Goal: Information Seeking & Learning: Learn about a topic

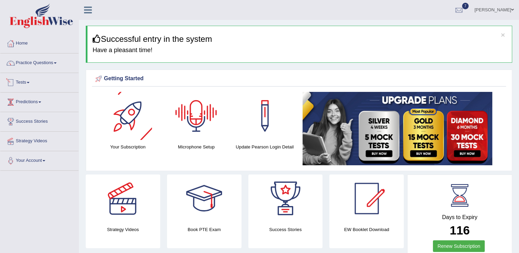
click at [28, 82] on link "Tests" at bounding box center [39, 81] width 78 height 17
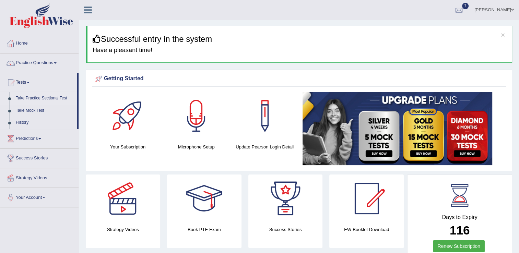
click at [36, 97] on link "Take Practice Sectional Test" at bounding box center [45, 98] width 64 height 12
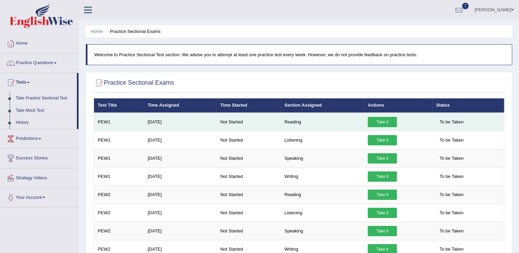
click at [384, 124] on link "Take it" at bounding box center [382, 122] width 29 height 10
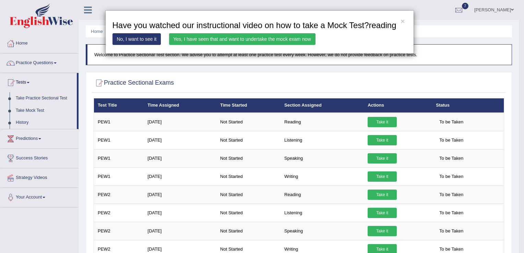
click at [455, 59] on div "× Have you watched our instructional video on how to take a Mock Test?reading N…" at bounding box center [262, 126] width 524 height 253
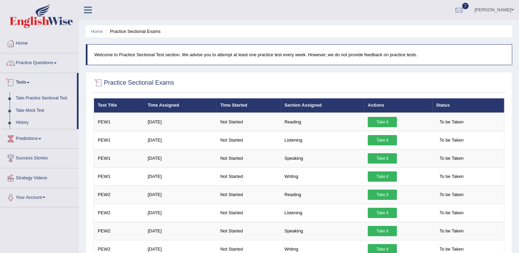
click at [37, 64] on link "Practice Questions" at bounding box center [39, 62] width 78 height 17
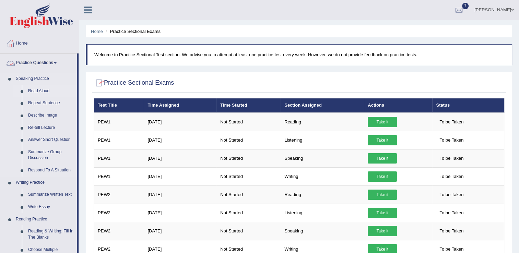
click at [31, 90] on link "Read Aloud" at bounding box center [51, 91] width 52 height 12
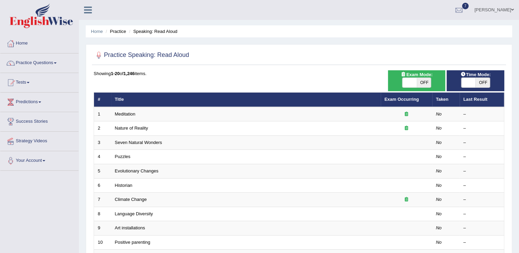
click at [426, 84] on span "OFF" at bounding box center [424, 83] width 14 height 10
checkbox input "true"
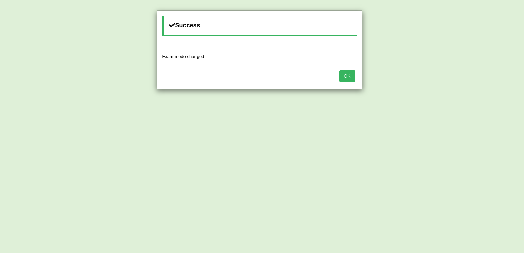
drag, startPoint x: 350, startPoint y: 80, endPoint x: 365, endPoint y: 81, distance: 14.5
click at [351, 80] on button "OK" at bounding box center [347, 76] width 16 height 12
click at [350, 76] on button "OK" at bounding box center [347, 76] width 16 height 12
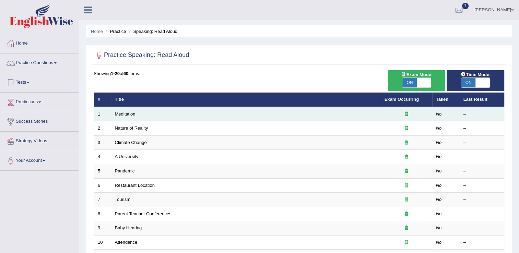
click at [173, 117] on td "Meditation" at bounding box center [246, 114] width 270 height 14
click at [123, 113] on link "Meditation" at bounding box center [125, 114] width 21 height 5
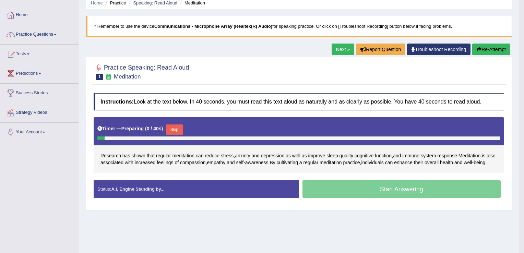
scroll to position [69, 0]
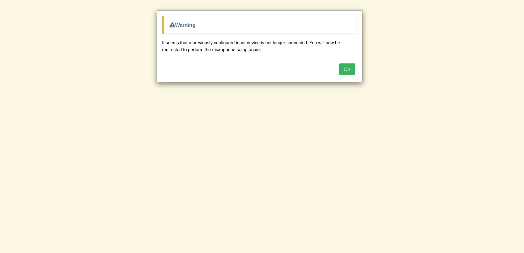
click at [349, 70] on button "OK" at bounding box center [347, 69] width 16 height 12
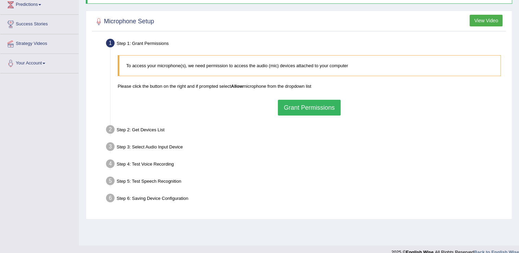
scroll to position [103, 0]
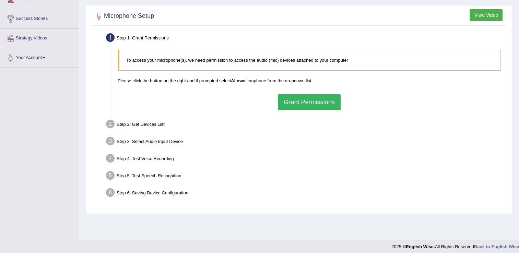
click at [306, 102] on button "Grant Permissions" at bounding box center [309, 102] width 62 height 16
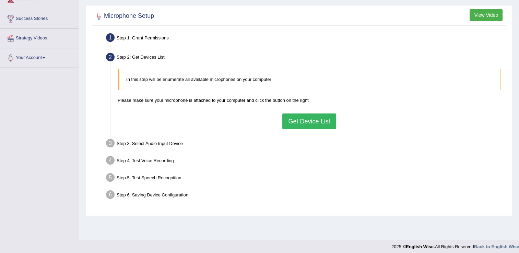
click at [297, 123] on button "Get Device List" at bounding box center [309, 122] width 54 height 16
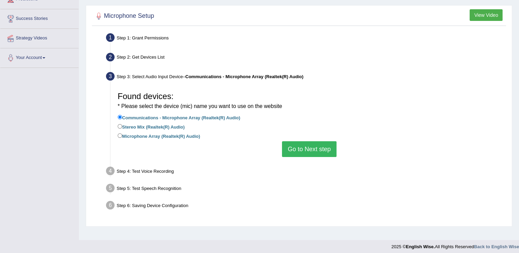
click at [301, 150] on button "Go to Next step" at bounding box center [309, 149] width 55 height 16
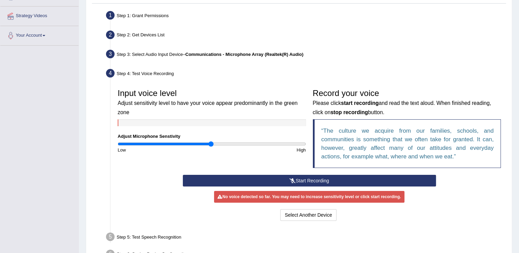
scroll to position [137, 0]
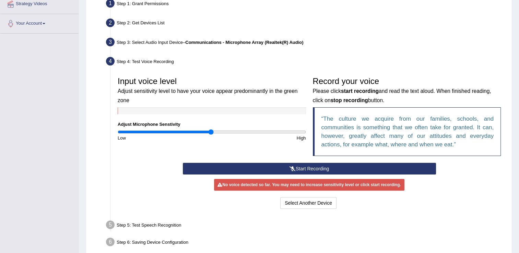
click at [302, 167] on button "Start Recording" at bounding box center [309, 169] width 253 height 12
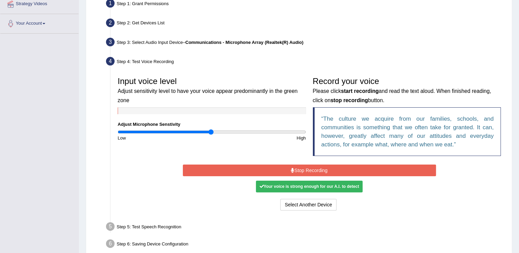
click at [298, 171] on button "Stop Recording" at bounding box center [309, 171] width 253 height 12
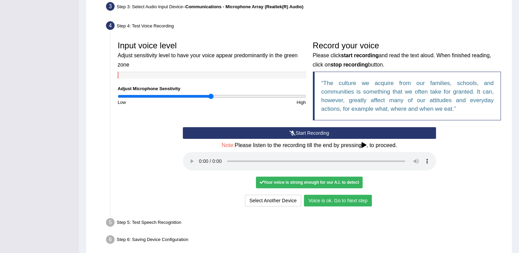
scroll to position [202, 0]
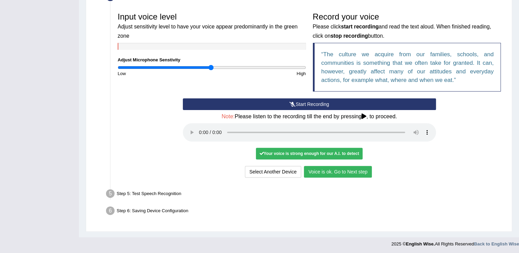
click at [336, 175] on button "Voice is ok. Go to Next step" at bounding box center [338, 172] width 68 height 12
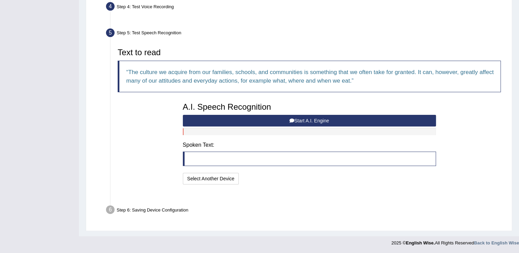
scroll to position [175, 0]
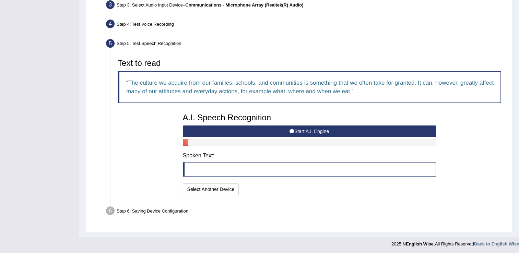
click at [283, 130] on button "Start A.I. Engine" at bounding box center [309, 132] width 253 height 12
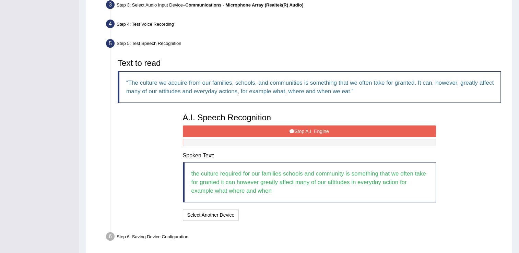
click at [273, 133] on button "Stop A.I. Engine" at bounding box center [309, 132] width 253 height 12
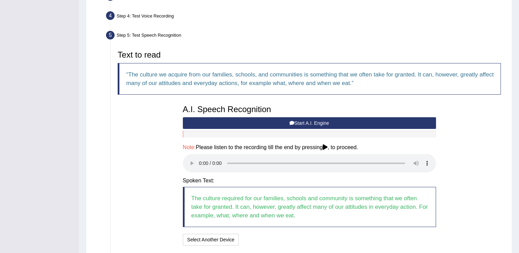
scroll to position [234, 0]
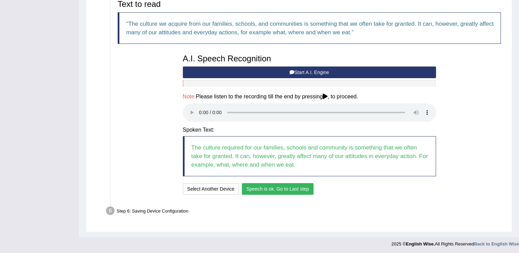
click at [282, 189] on button "Speech is ok. Go to Last step" at bounding box center [278, 189] width 72 height 12
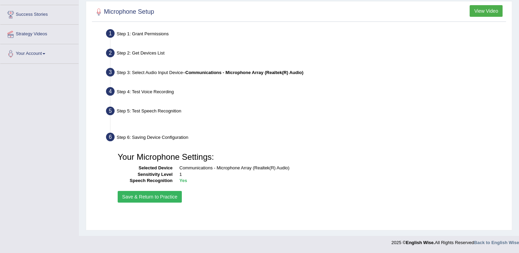
scroll to position [107, 0]
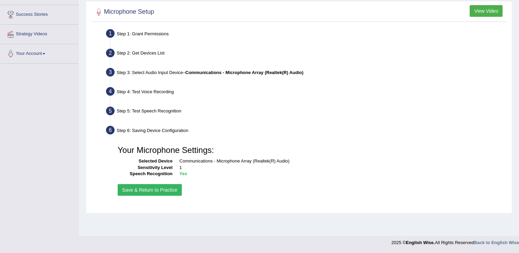
click at [157, 187] on button "Save & Return to Practice" at bounding box center [150, 190] width 64 height 12
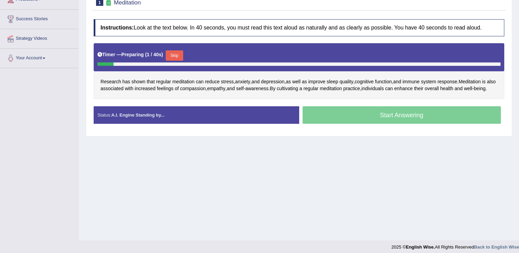
scroll to position [103, 0]
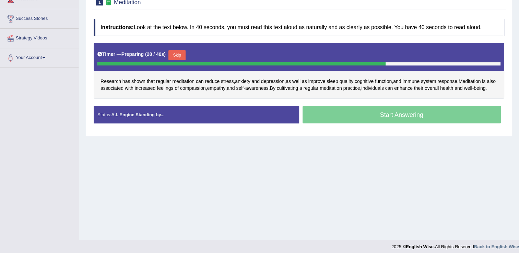
click at [177, 51] on button "Skip" at bounding box center [177, 55] width 17 height 10
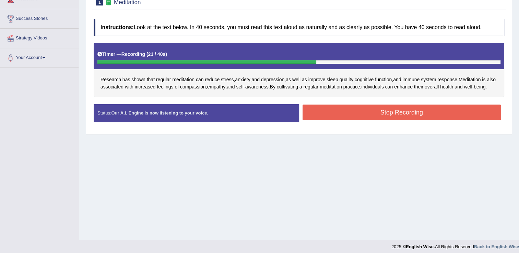
click at [345, 120] on button "Stop Recording" at bounding box center [402, 113] width 199 height 16
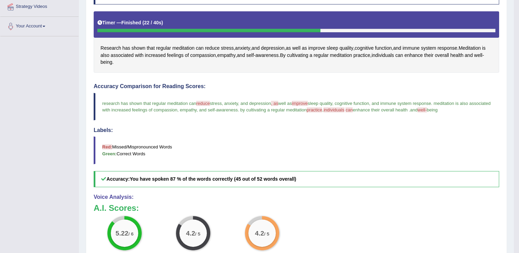
scroll to position [50, 0]
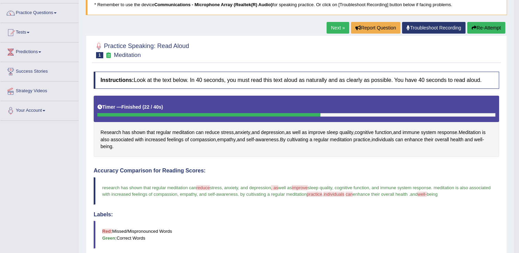
click at [338, 29] on link "Next »" at bounding box center [338, 28] width 23 height 12
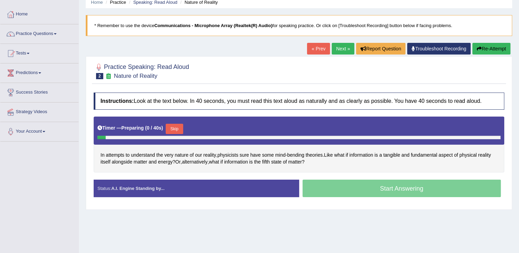
scroll to position [69, 0]
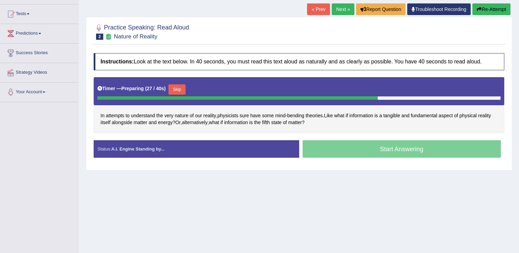
click at [174, 86] on button "Skip" at bounding box center [177, 89] width 17 height 10
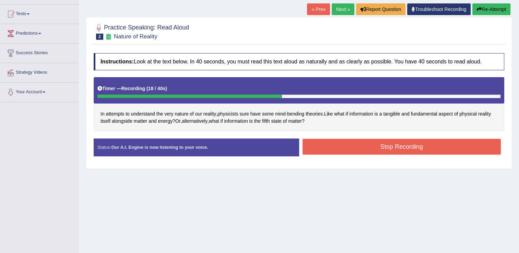
click at [371, 148] on button "Stop Recording" at bounding box center [402, 147] width 199 height 16
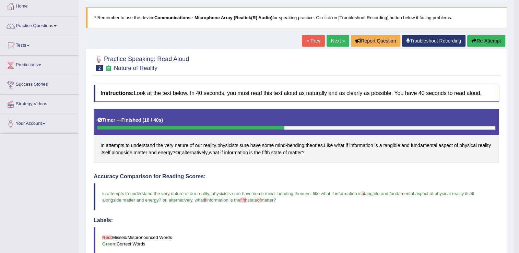
scroll to position [34, 0]
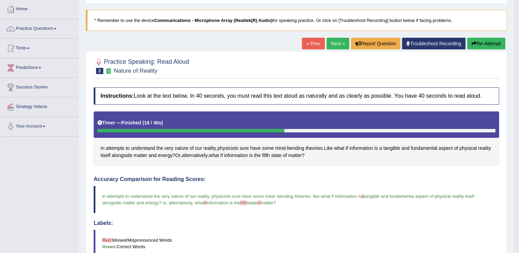
click at [334, 44] on link "Next »" at bounding box center [338, 44] width 23 height 12
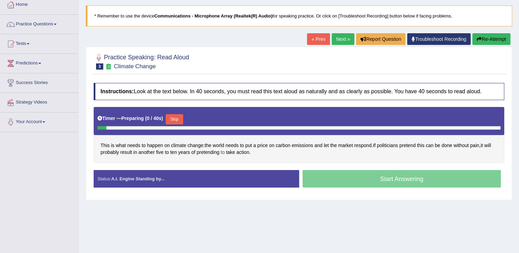
scroll to position [69, 0]
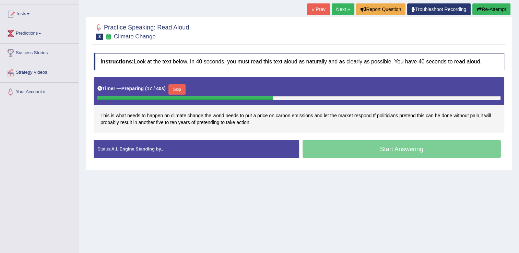
click at [177, 88] on button "Skip" at bounding box center [177, 89] width 17 height 10
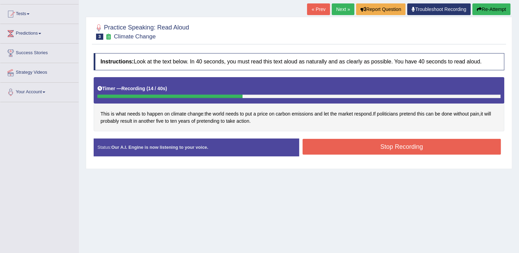
click at [432, 148] on button "Stop Recording" at bounding box center [402, 147] width 199 height 16
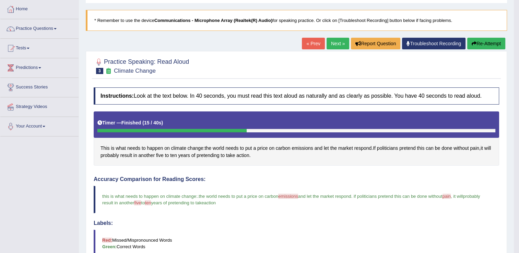
scroll to position [0, 0]
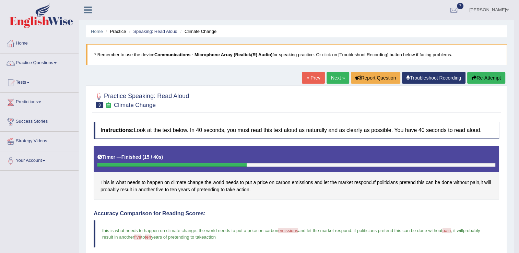
click at [333, 79] on link "Next »" at bounding box center [338, 78] width 23 height 12
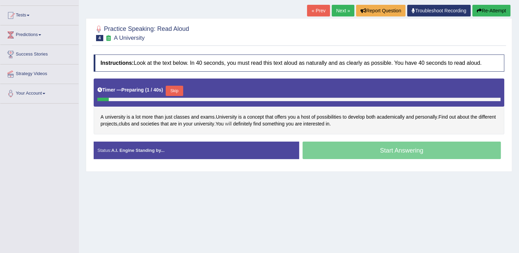
scroll to position [69, 0]
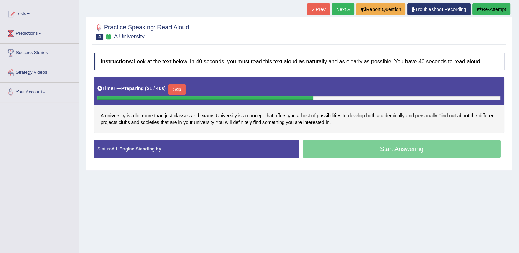
click at [177, 90] on button "Skip" at bounding box center [177, 89] width 17 height 10
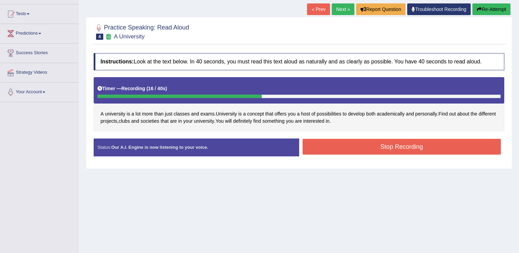
click at [352, 146] on button "Stop Recording" at bounding box center [402, 147] width 199 height 16
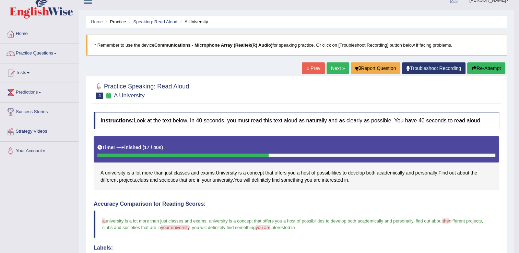
scroll to position [9, 0]
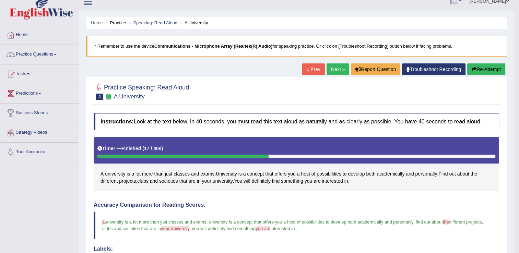
click at [327, 67] on link "Next »" at bounding box center [338, 69] width 23 height 12
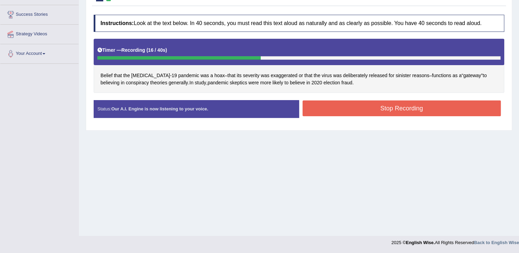
click at [367, 108] on button "Stop Recording" at bounding box center [402, 109] width 199 height 16
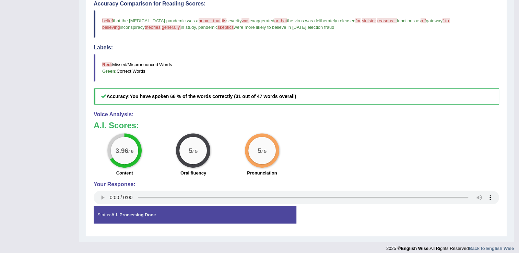
scroll to position [73, 0]
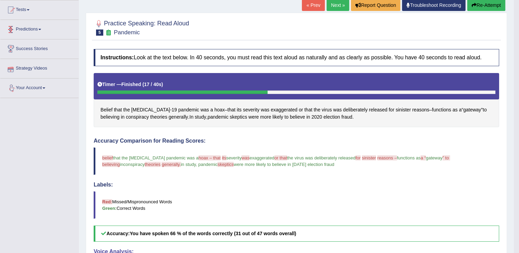
click at [38, 32] on link "Predictions" at bounding box center [39, 28] width 78 height 17
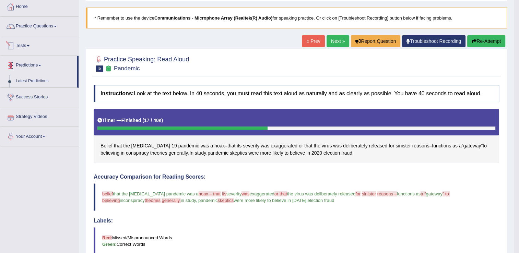
scroll to position [0, 0]
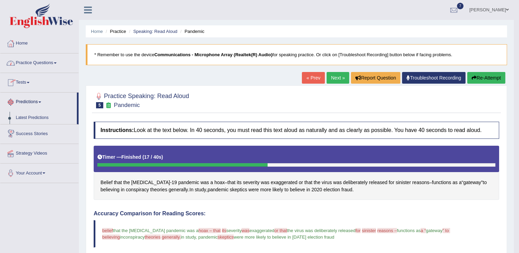
click at [43, 62] on link "Practice Questions" at bounding box center [39, 62] width 78 height 17
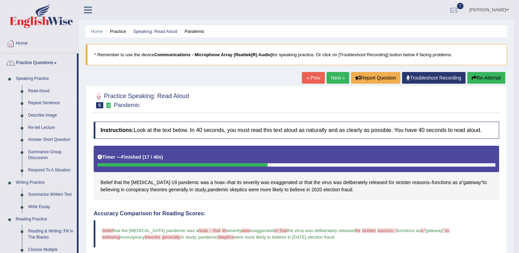
click at [43, 104] on link "Repeat Sentence" at bounding box center [51, 103] width 52 height 12
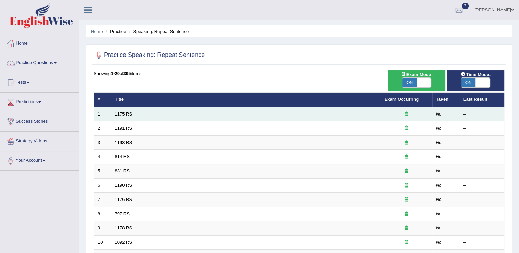
click at [157, 116] on td "1175 RS" at bounding box center [246, 114] width 270 height 14
click at [127, 114] on link "1175 RS" at bounding box center [124, 114] width 18 height 5
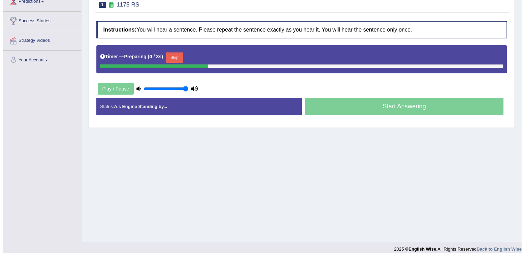
scroll to position [103, 0]
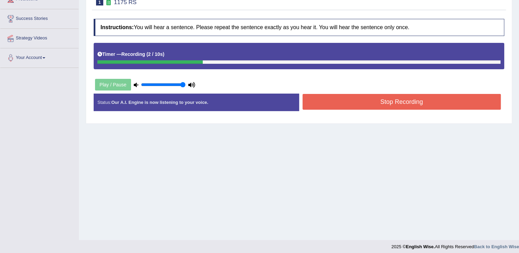
click at [398, 101] on button "Stop Recording" at bounding box center [402, 102] width 199 height 16
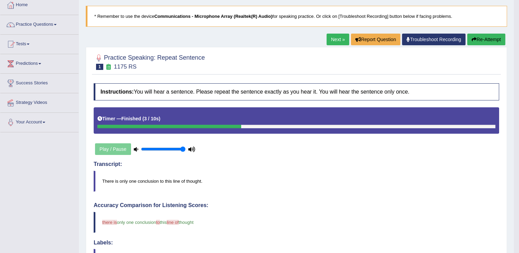
scroll to position [0, 0]
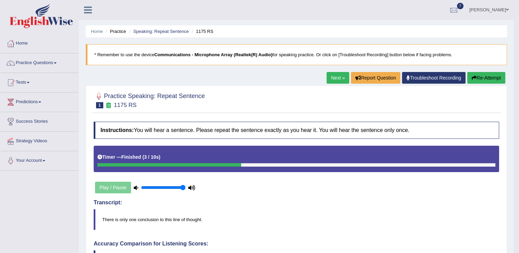
click at [334, 78] on link "Next »" at bounding box center [338, 78] width 23 height 12
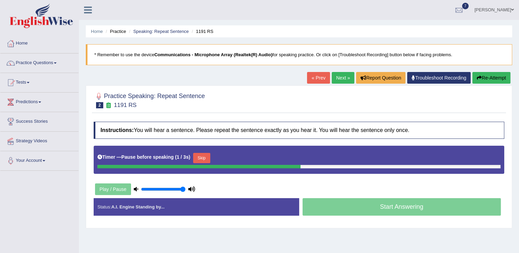
click at [202, 159] on button "Skip" at bounding box center [201, 158] width 17 height 10
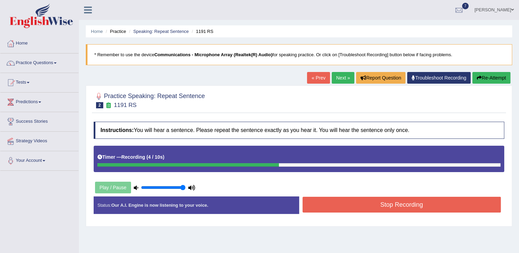
click at [394, 207] on button "Stop Recording" at bounding box center [402, 205] width 199 height 16
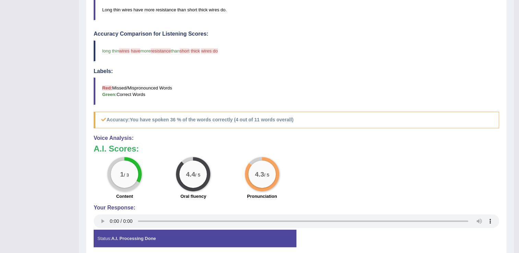
scroll to position [38, 0]
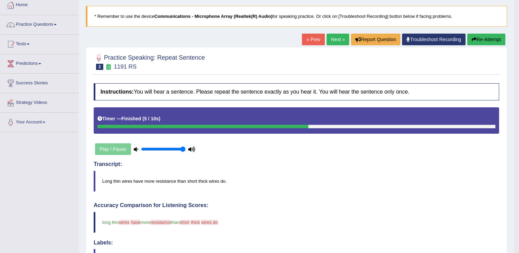
click at [335, 39] on link "Next »" at bounding box center [338, 40] width 23 height 12
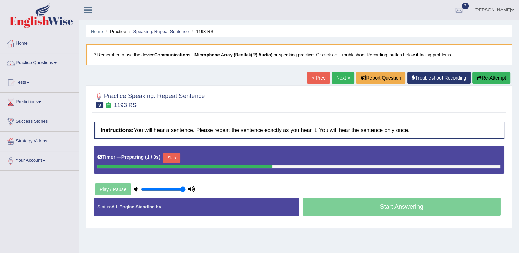
click at [172, 159] on button "Skip" at bounding box center [171, 158] width 17 height 10
click at [198, 155] on button "Skip" at bounding box center [201, 158] width 17 height 10
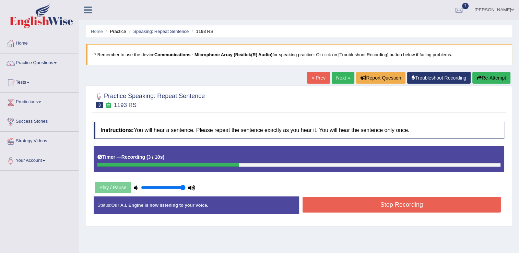
click at [380, 207] on button "Stop Recording" at bounding box center [402, 205] width 199 height 16
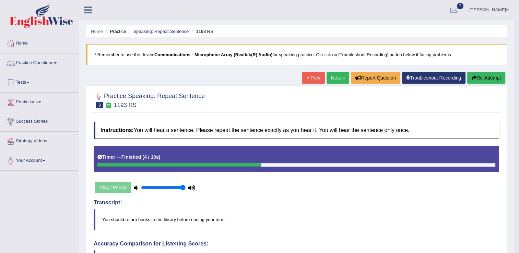
click at [334, 80] on link "Next »" at bounding box center [338, 78] width 23 height 12
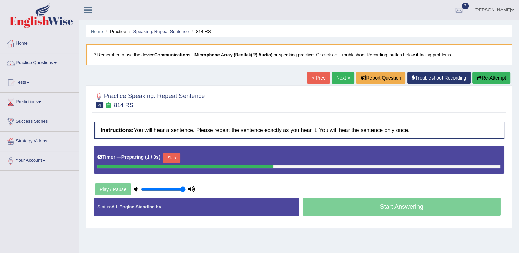
click at [167, 156] on button "Skip" at bounding box center [171, 158] width 17 height 10
click at [197, 159] on button "Skip" at bounding box center [201, 158] width 17 height 10
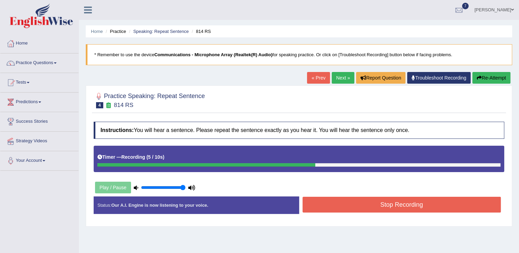
click at [340, 202] on button "Stop Recording" at bounding box center [402, 205] width 199 height 16
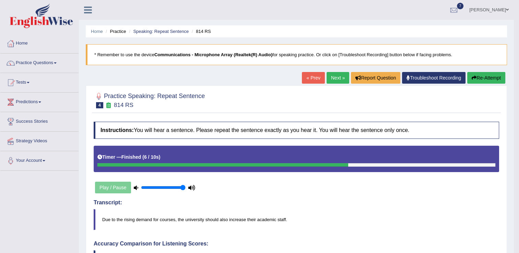
click at [332, 80] on link "Next »" at bounding box center [338, 78] width 23 height 12
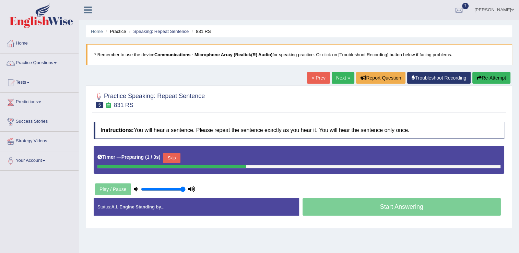
click at [174, 160] on button "Skip" at bounding box center [171, 158] width 17 height 10
click at [198, 156] on button "Skip" at bounding box center [201, 158] width 17 height 10
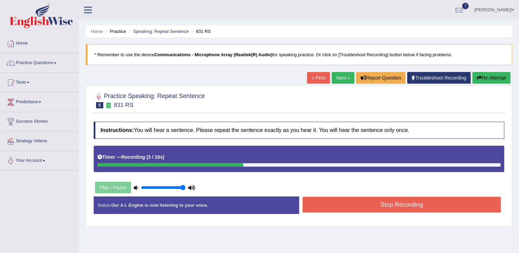
click at [382, 209] on button "Stop Recording" at bounding box center [402, 205] width 199 height 16
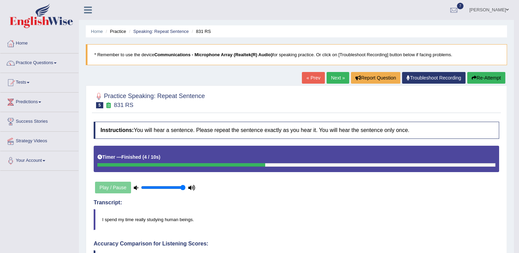
click at [335, 78] on link "Next »" at bounding box center [338, 78] width 23 height 12
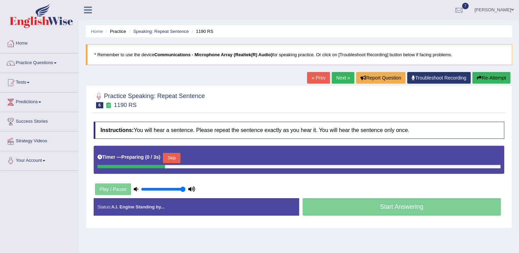
click at [169, 156] on button "Skip" at bounding box center [171, 158] width 17 height 10
click at [195, 156] on button "Skip" at bounding box center [201, 158] width 17 height 10
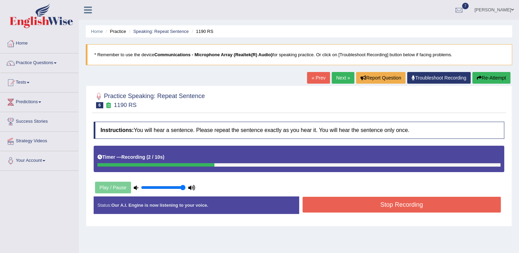
drag, startPoint x: 394, startPoint y: 202, endPoint x: 362, endPoint y: 205, distance: 32.4
click at [394, 202] on button "Stop Recording" at bounding box center [402, 205] width 199 height 16
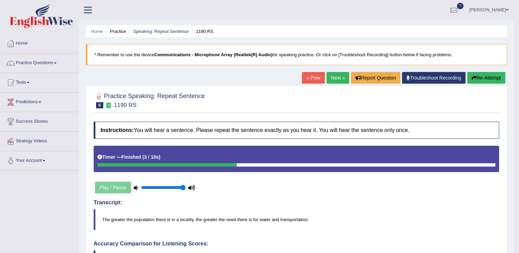
click at [338, 78] on link "Next »" at bounding box center [338, 78] width 23 height 12
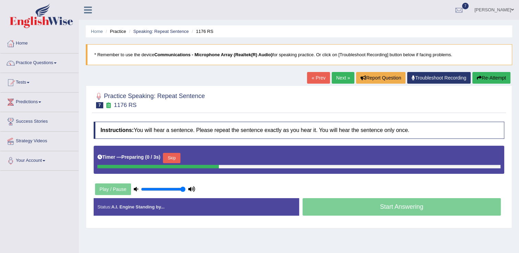
click at [171, 158] on button "Skip" at bounding box center [171, 158] width 17 height 10
click at [198, 157] on button "Skip" at bounding box center [201, 158] width 17 height 10
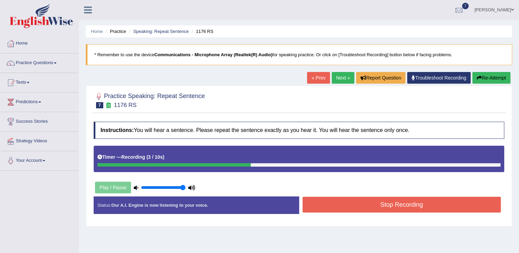
click at [340, 80] on link "Next »" at bounding box center [343, 78] width 23 height 12
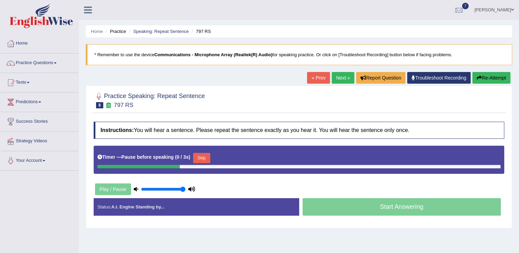
click at [194, 156] on button "Skip" at bounding box center [201, 158] width 17 height 10
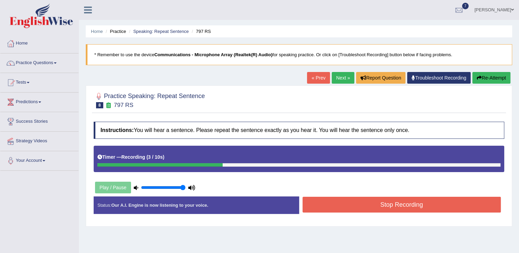
click at [354, 207] on button "Stop Recording" at bounding box center [402, 205] width 199 height 16
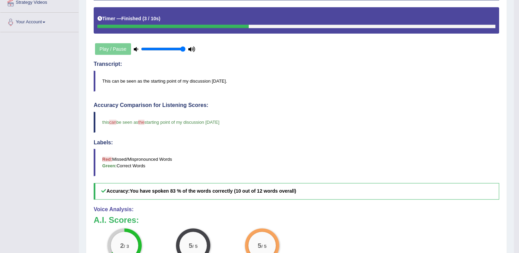
scroll to position [67, 0]
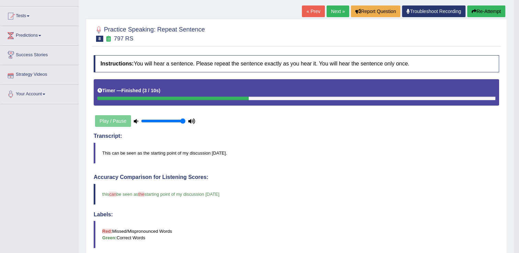
click at [344, 14] on link "Next »" at bounding box center [338, 11] width 23 height 12
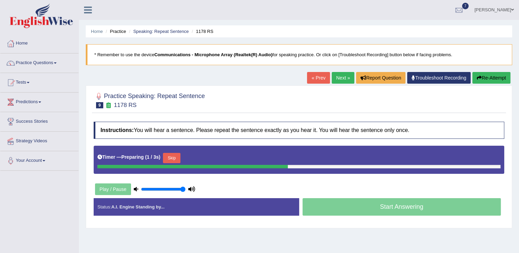
click at [172, 156] on button "Skip" at bounding box center [171, 158] width 17 height 10
click at [193, 160] on button "Skip" at bounding box center [201, 158] width 17 height 10
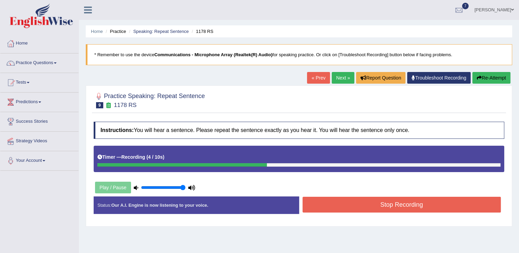
click at [362, 211] on button "Stop Recording" at bounding box center [402, 205] width 199 height 16
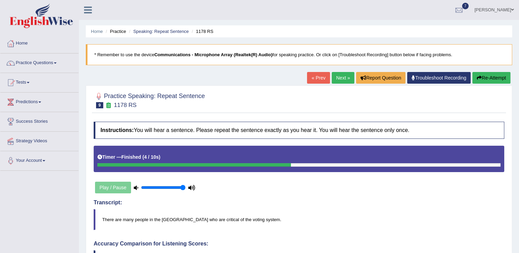
click at [343, 82] on link "Next »" at bounding box center [343, 78] width 23 height 12
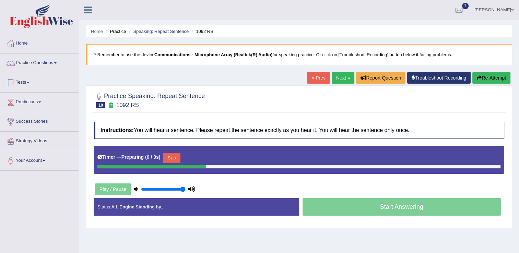
click at [171, 157] on button "Skip" at bounding box center [171, 158] width 17 height 10
click at [195, 159] on button "Skip" at bounding box center [201, 158] width 17 height 10
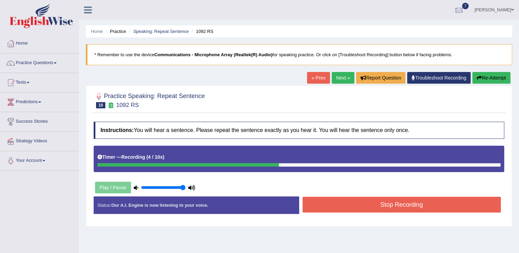
drag, startPoint x: 358, startPoint y: 209, endPoint x: 343, endPoint y: 205, distance: 16.1
click at [358, 209] on button "Stop Recording" at bounding box center [402, 205] width 199 height 16
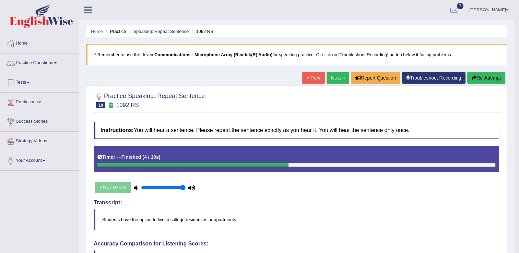
click at [334, 80] on link "Next »" at bounding box center [338, 78] width 23 height 12
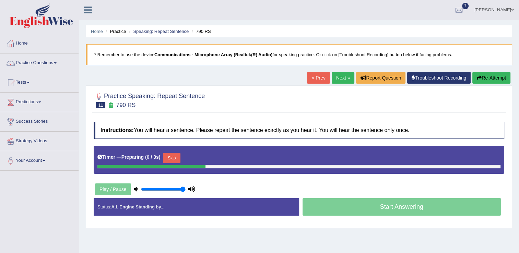
click at [167, 157] on button "Skip" at bounding box center [171, 158] width 17 height 10
click at [201, 159] on button "Skip" at bounding box center [201, 158] width 17 height 10
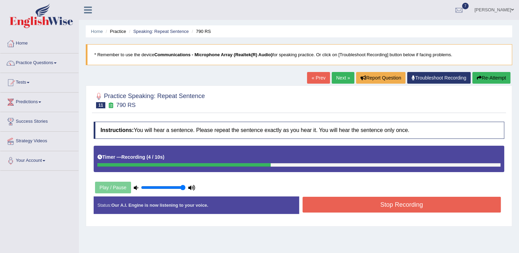
click at [363, 204] on button "Stop Recording" at bounding box center [402, 205] width 199 height 16
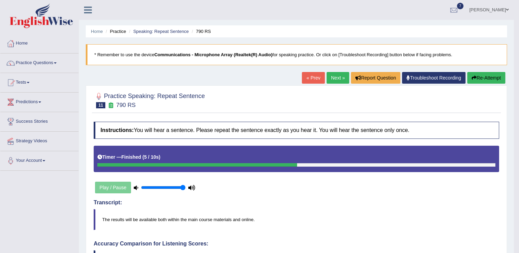
drag, startPoint x: 338, startPoint y: 76, endPoint x: 314, endPoint y: 81, distance: 23.8
click at [337, 77] on link "Next »" at bounding box center [338, 78] width 23 height 12
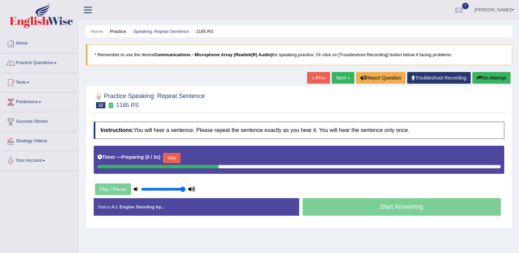
click at [168, 155] on button "Skip" at bounding box center [171, 158] width 17 height 10
click at [195, 158] on button "Skip" at bounding box center [201, 158] width 17 height 10
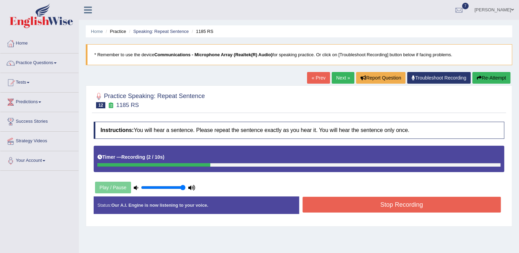
click at [385, 205] on button "Stop Recording" at bounding box center [402, 205] width 199 height 16
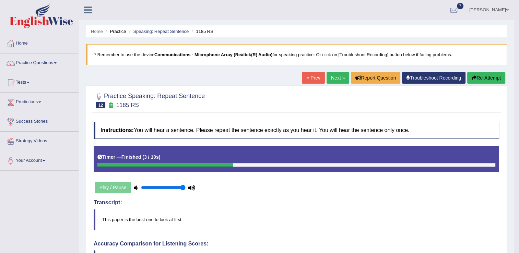
click at [341, 79] on link "Next »" at bounding box center [338, 78] width 23 height 12
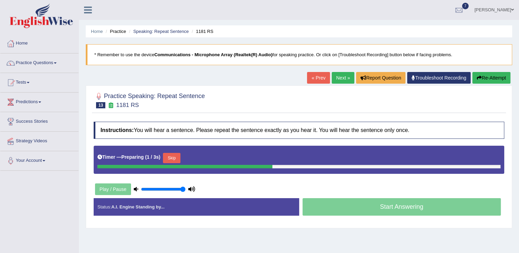
click at [173, 159] on button "Skip" at bounding box center [171, 158] width 17 height 10
click at [204, 157] on button "Skip" at bounding box center [201, 158] width 17 height 10
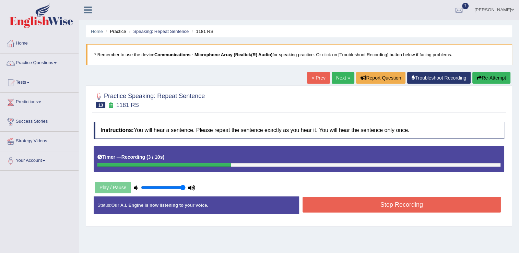
click at [380, 205] on button "Stop Recording" at bounding box center [402, 205] width 199 height 16
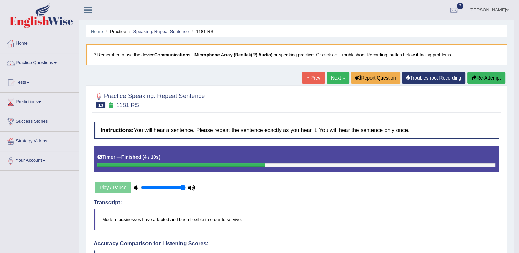
click at [337, 78] on link "Next »" at bounding box center [338, 78] width 23 height 12
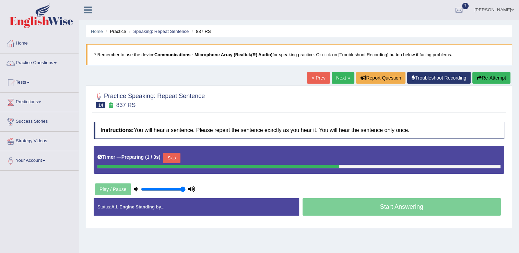
click at [171, 159] on button "Skip" at bounding box center [171, 158] width 17 height 10
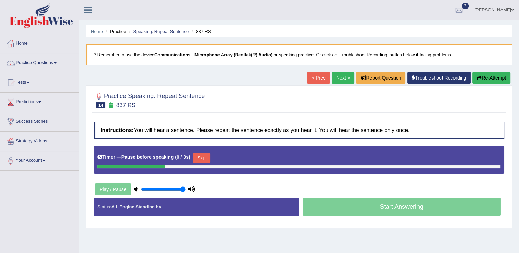
click at [198, 157] on button "Skip" at bounding box center [201, 158] width 17 height 10
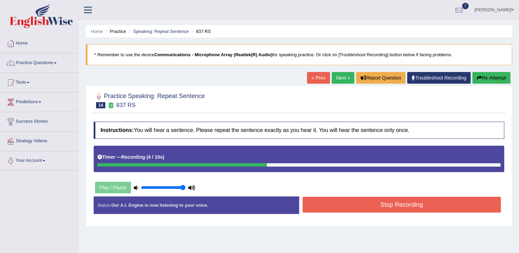
click at [410, 210] on button "Stop Recording" at bounding box center [402, 205] width 199 height 16
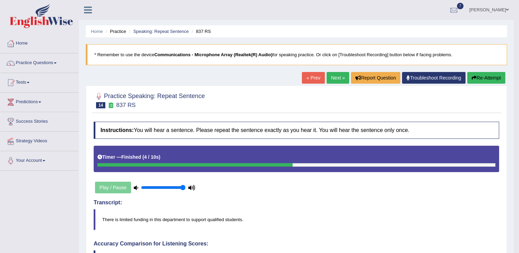
click at [332, 78] on link "Next »" at bounding box center [338, 78] width 23 height 12
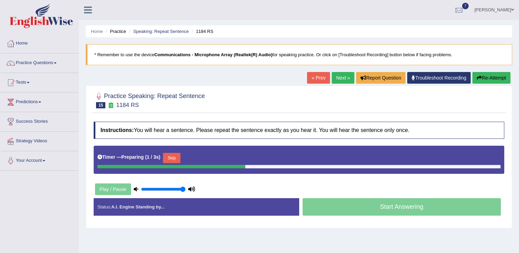
click at [175, 158] on button "Skip" at bounding box center [171, 158] width 17 height 10
click at [201, 158] on button "Skip" at bounding box center [201, 158] width 17 height 10
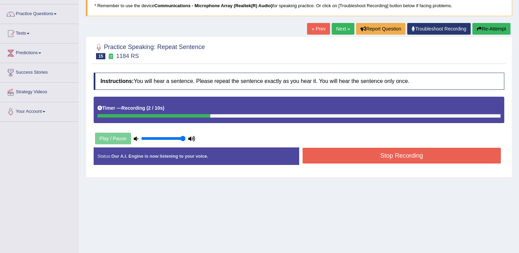
scroll to position [103, 0]
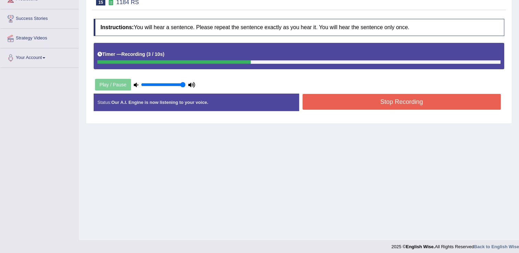
click at [394, 105] on button "Stop Recording" at bounding box center [402, 102] width 199 height 16
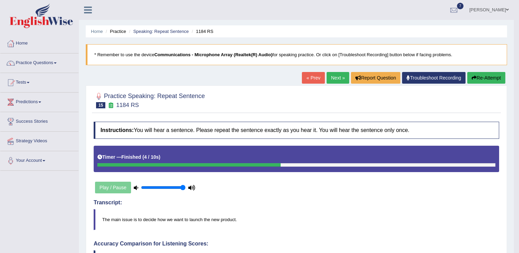
scroll to position [0, 0]
click at [336, 81] on link "Next »" at bounding box center [338, 78] width 23 height 12
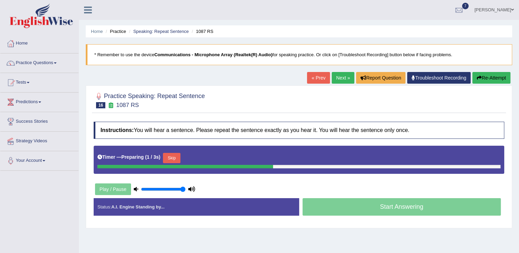
click at [176, 157] on button "Skip" at bounding box center [171, 158] width 17 height 10
click at [196, 158] on button "Skip" at bounding box center [201, 158] width 17 height 10
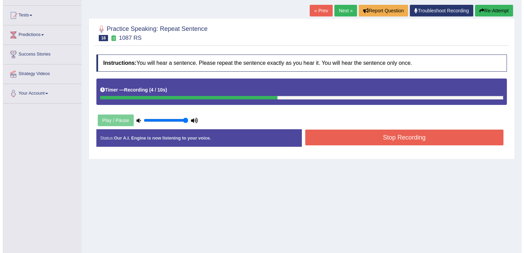
scroll to position [69, 0]
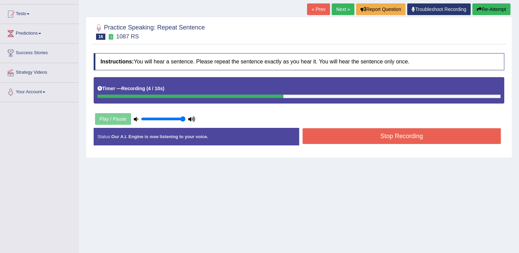
click at [369, 136] on button "Stop Recording" at bounding box center [402, 136] width 199 height 16
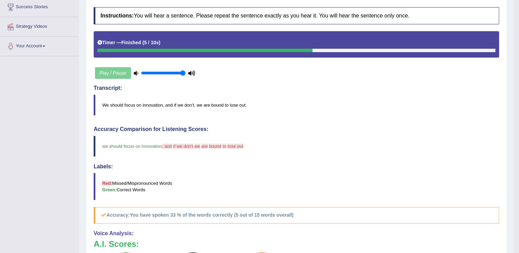
scroll to position [34, 0]
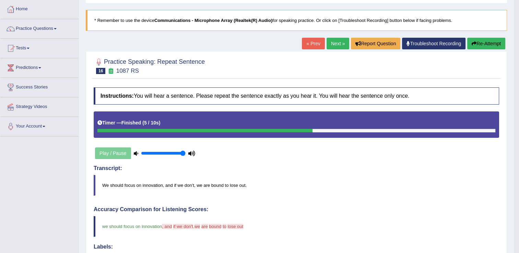
drag, startPoint x: 331, startPoint y: 40, endPoint x: 322, endPoint y: 61, distance: 23.3
click at [331, 40] on link "Next »" at bounding box center [338, 44] width 23 height 12
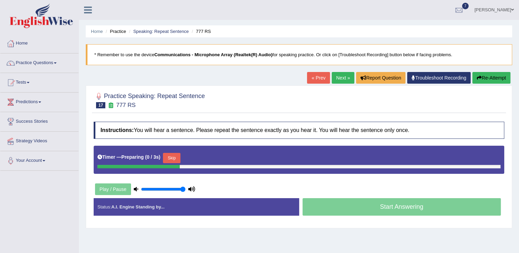
click at [171, 160] on button "Skip" at bounding box center [171, 158] width 17 height 10
click at [199, 158] on button "Skip" at bounding box center [201, 158] width 17 height 10
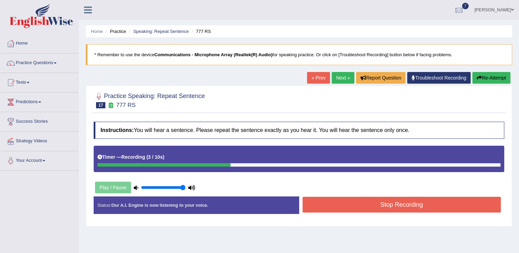
click at [378, 204] on button "Stop Recording" at bounding box center [402, 205] width 199 height 16
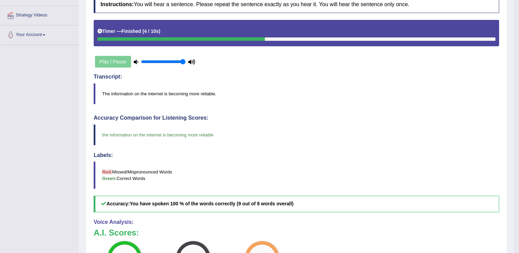
scroll to position [69, 0]
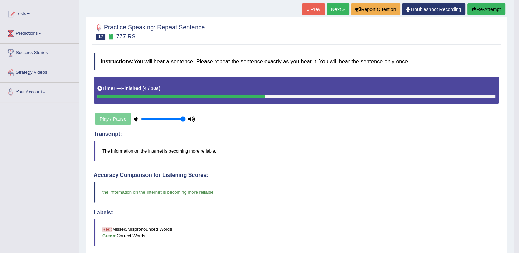
click at [337, 10] on link "Next »" at bounding box center [338, 9] width 23 height 12
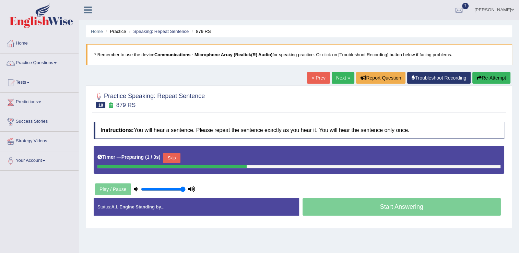
click at [175, 158] on button "Skip" at bounding box center [171, 158] width 17 height 10
click at [205, 153] on button "Skip" at bounding box center [201, 158] width 17 height 10
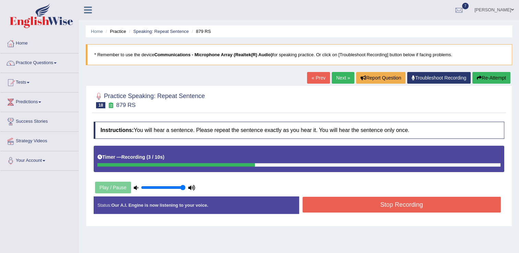
click at [342, 208] on button "Stop Recording" at bounding box center [402, 205] width 199 height 16
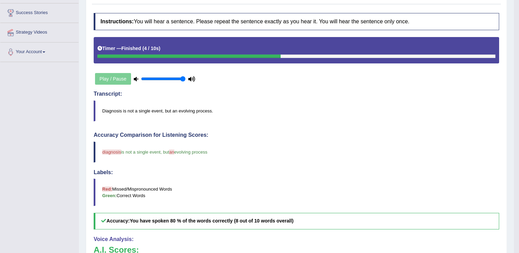
scroll to position [34, 0]
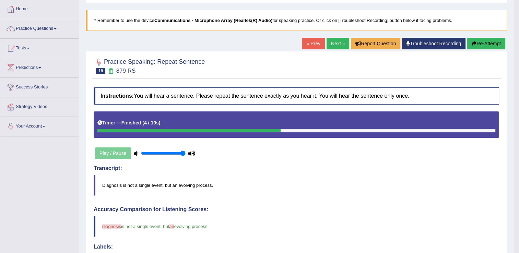
click at [340, 45] on link "Next »" at bounding box center [338, 44] width 23 height 12
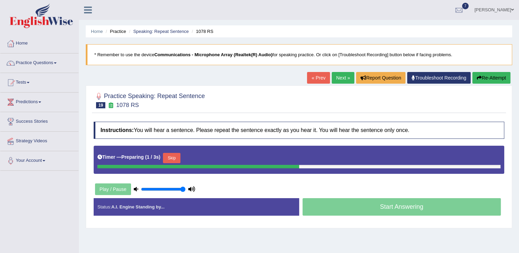
click at [180, 161] on div "Timer — Preparing ( 1 / 3s ) Skip" at bounding box center [298, 158] width 403 height 14
click at [177, 160] on button "Skip" at bounding box center [171, 158] width 17 height 10
click at [198, 157] on button "Skip" at bounding box center [201, 158] width 17 height 10
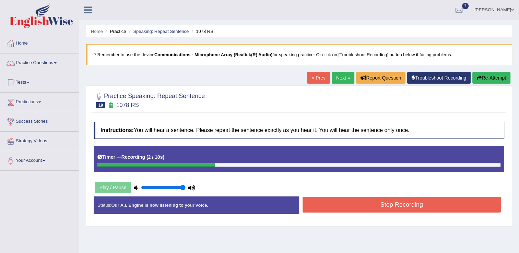
click at [379, 206] on button "Stop Recording" at bounding box center [402, 205] width 199 height 16
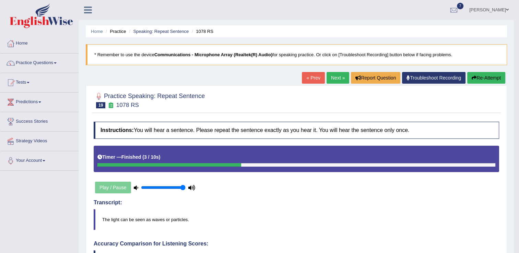
drag, startPoint x: 340, startPoint y: 78, endPoint x: 338, endPoint y: 81, distance: 4.2
click at [340, 78] on link "Next »" at bounding box center [338, 78] width 23 height 12
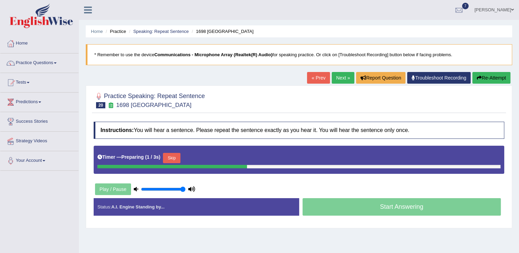
click at [166, 157] on button "Skip" at bounding box center [171, 158] width 17 height 10
click at [202, 156] on button "Skip" at bounding box center [201, 158] width 17 height 10
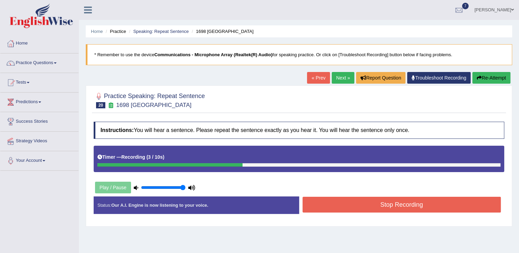
click at [370, 205] on button "Stop Recording" at bounding box center [402, 205] width 199 height 16
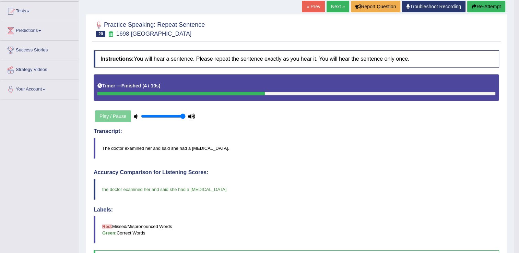
scroll to position [69, 0]
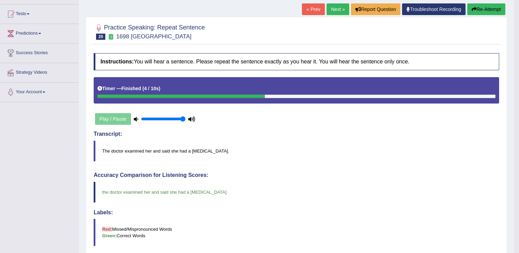
click at [336, 6] on link "Next »" at bounding box center [338, 9] width 23 height 12
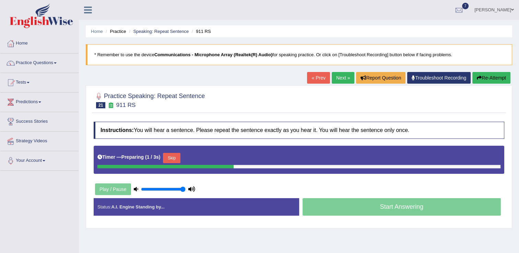
click at [170, 156] on button "Skip" at bounding box center [171, 158] width 17 height 10
click at [341, 74] on link "Next »" at bounding box center [343, 78] width 23 height 12
click at [169, 159] on button "Skip" at bounding box center [171, 158] width 17 height 10
click at [205, 155] on button "Skip" at bounding box center [201, 158] width 17 height 10
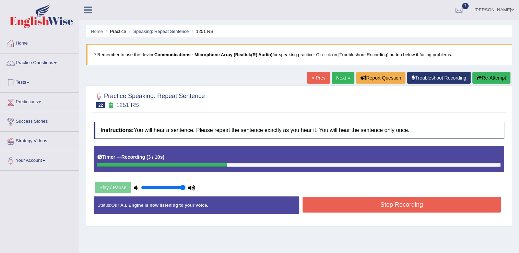
click at [349, 208] on button "Stop Recording" at bounding box center [402, 205] width 199 height 16
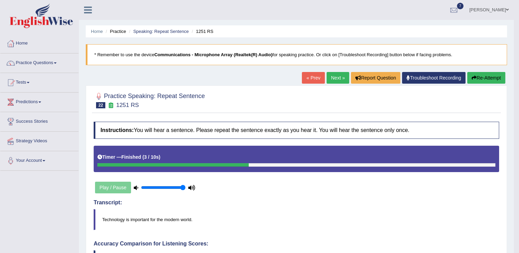
click at [334, 76] on link "Next »" at bounding box center [338, 78] width 23 height 12
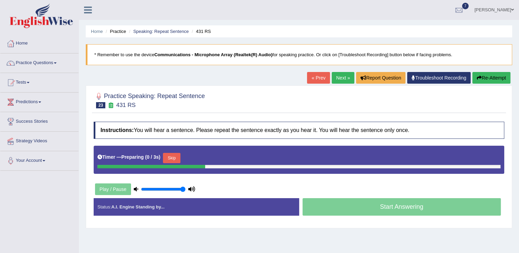
click at [176, 158] on button "Skip" at bounding box center [171, 158] width 17 height 10
click at [204, 155] on button "Skip" at bounding box center [201, 158] width 17 height 10
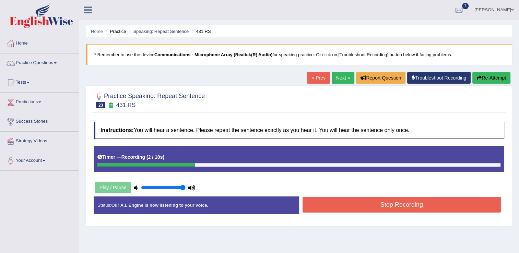
scroll to position [107, 0]
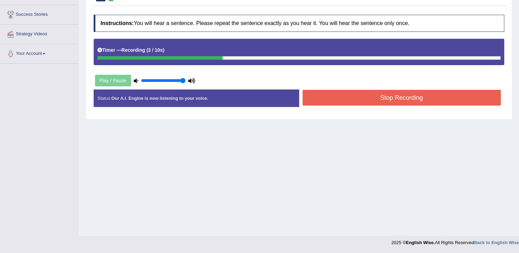
click at [369, 102] on button "Stop Recording" at bounding box center [402, 98] width 199 height 16
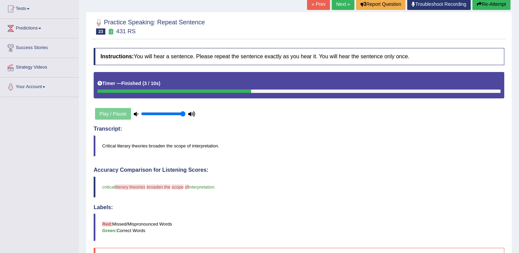
scroll to position [67, 0]
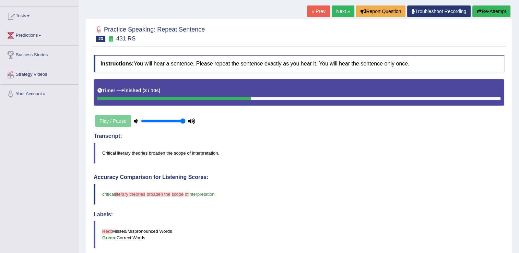
click at [343, 15] on link "Next »" at bounding box center [343, 11] width 23 height 12
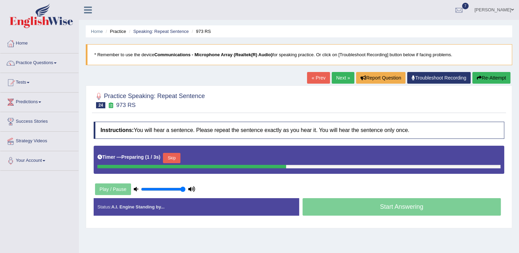
click at [166, 158] on button "Skip" at bounding box center [171, 158] width 17 height 10
click at [204, 158] on button "Skip" at bounding box center [201, 158] width 17 height 10
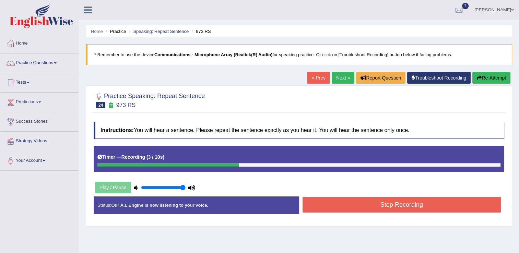
click at [353, 207] on button "Stop Recording" at bounding box center [402, 205] width 199 height 16
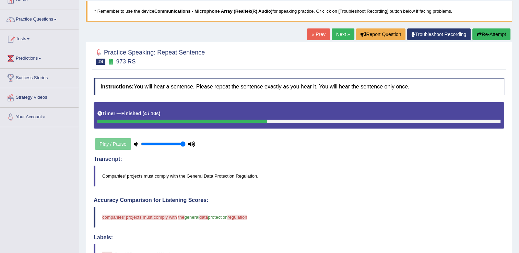
scroll to position [34, 0]
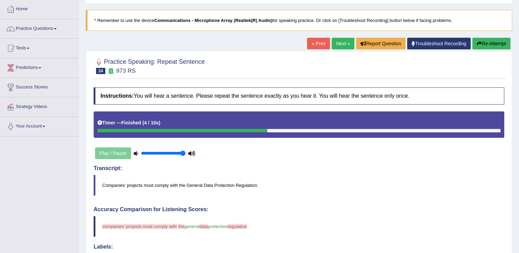
click at [340, 45] on link "Next »" at bounding box center [343, 44] width 23 height 12
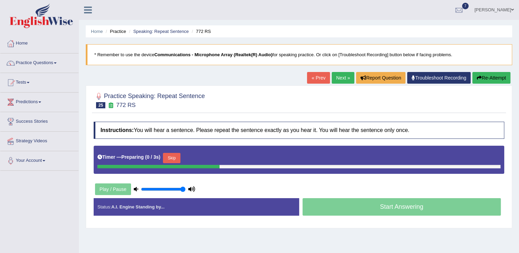
click at [166, 156] on button "Skip" at bounding box center [171, 158] width 17 height 10
click at [202, 160] on button "Skip" at bounding box center [201, 158] width 17 height 10
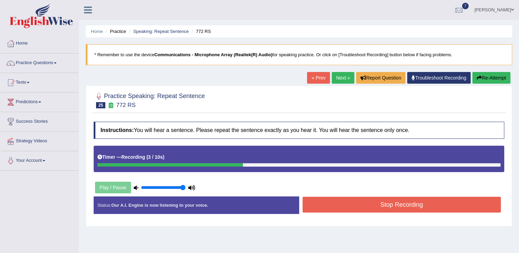
click at [337, 201] on button "Stop Recording" at bounding box center [402, 205] width 199 height 16
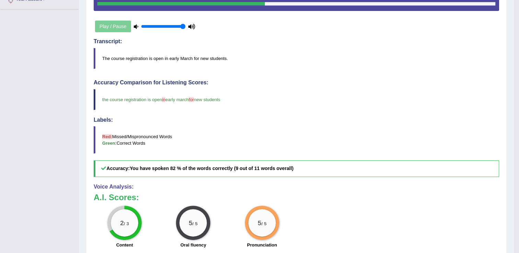
scroll to position [67, 0]
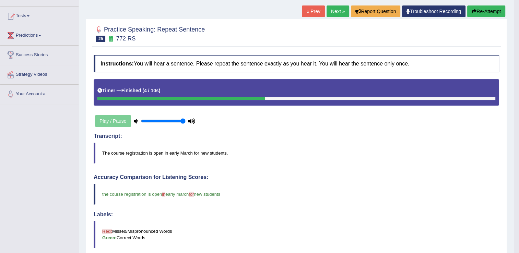
click at [332, 13] on link "Next »" at bounding box center [338, 11] width 23 height 12
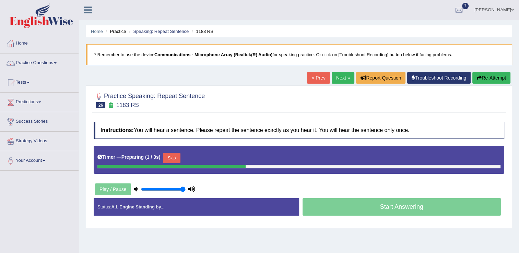
click at [177, 157] on button "Skip" at bounding box center [171, 158] width 17 height 10
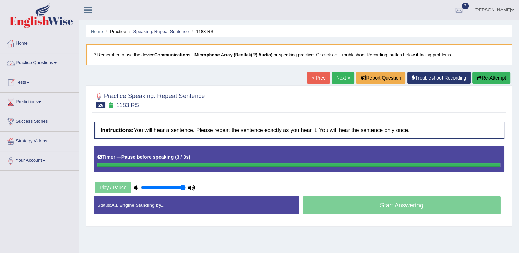
click at [32, 58] on link "Practice Questions" at bounding box center [39, 62] width 78 height 17
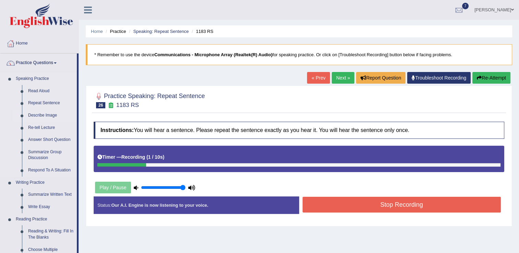
click at [48, 116] on link "Describe Image" at bounding box center [51, 115] width 52 height 12
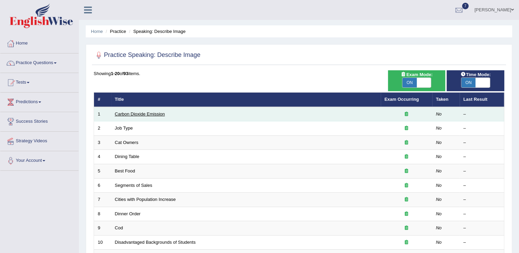
click at [163, 115] on link "Carbon Dioxide Emission" at bounding box center [140, 114] width 50 height 5
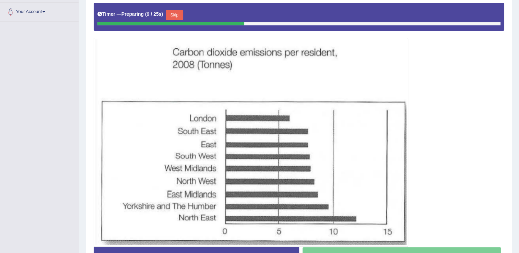
scroll to position [137, 0]
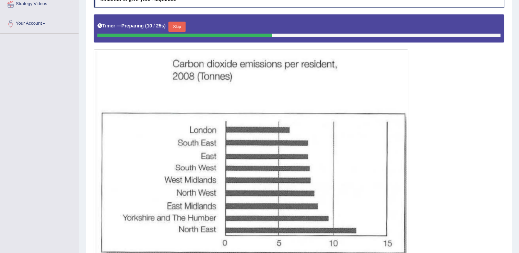
click at [181, 25] on button "Skip" at bounding box center [177, 27] width 17 height 10
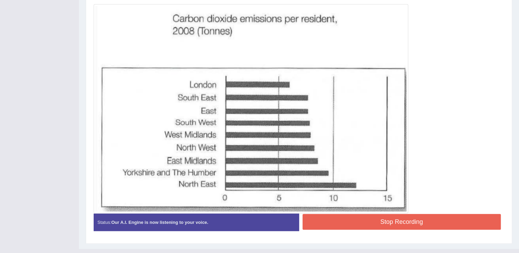
scroll to position [193, 0]
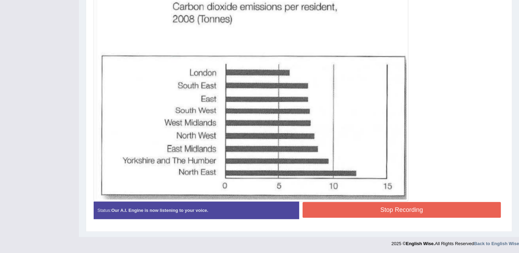
click at [346, 205] on button "Stop Recording" at bounding box center [402, 210] width 199 height 16
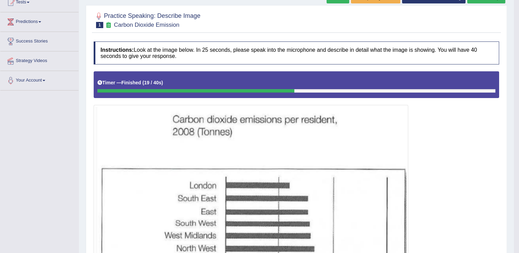
scroll to position [23, 0]
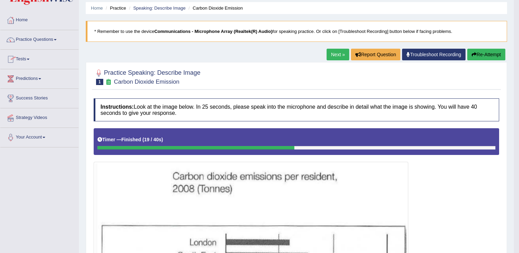
click at [329, 54] on link "Next »" at bounding box center [338, 55] width 23 height 12
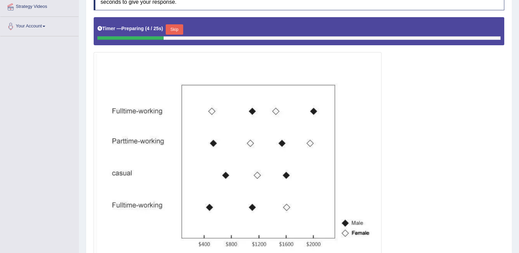
scroll to position [135, 0]
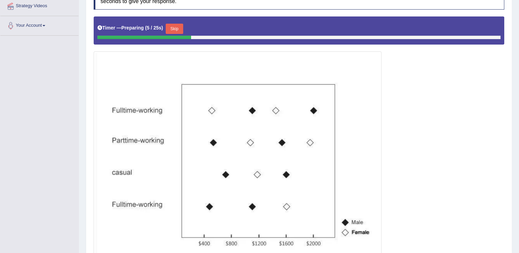
click at [172, 28] on button "Skip" at bounding box center [174, 29] width 17 height 10
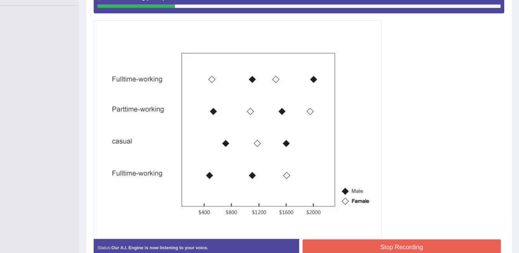
scroll to position [202, 0]
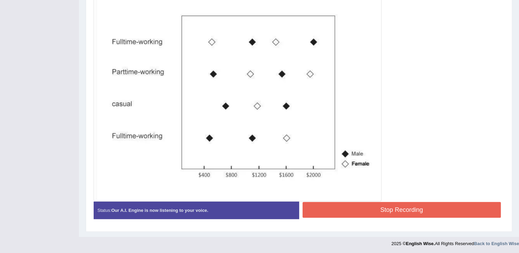
click at [404, 209] on button "Stop Recording" at bounding box center [402, 210] width 199 height 16
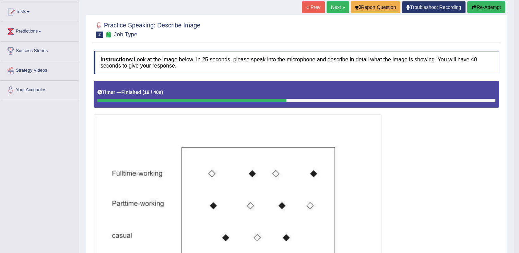
scroll to position [0, 0]
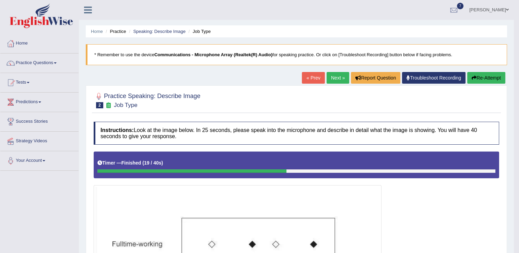
click at [340, 77] on link "Next »" at bounding box center [338, 78] width 23 height 12
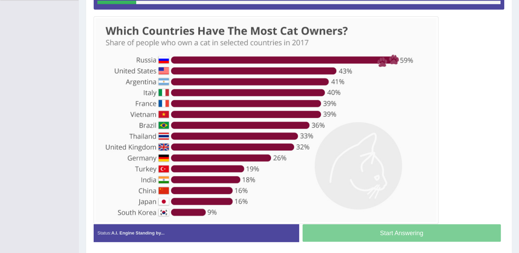
scroll to position [159, 0]
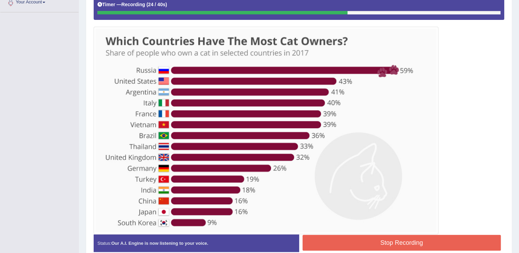
click at [367, 245] on button "Stop Recording" at bounding box center [402, 243] width 199 height 16
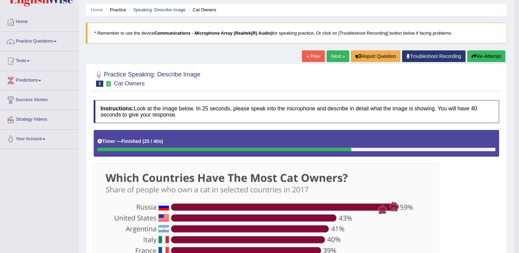
scroll to position [0, 0]
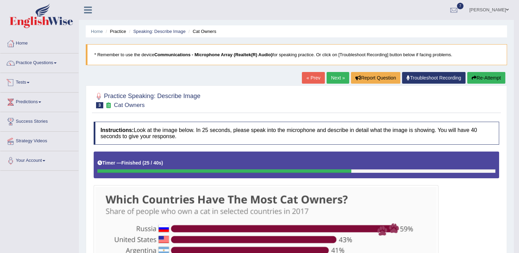
click at [334, 79] on link "Next »" at bounding box center [338, 78] width 23 height 12
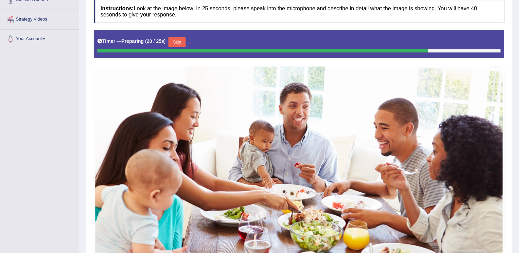
scroll to position [65, 0]
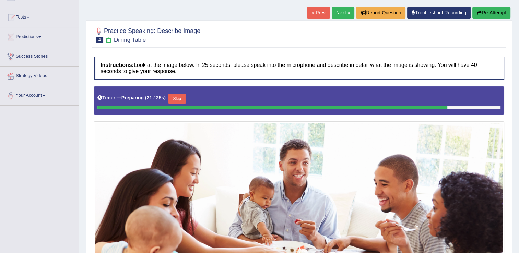
drag, startPoint x: 171, startPoint y: 98, endPoint x: 181, endPoint y: 98, distance: 10.0
click at [171, 98] on button "Skip" at bounding box center [177, 99] width 17 height 10
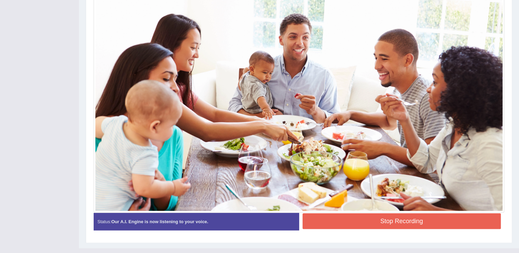
scroll to position [201, 0]
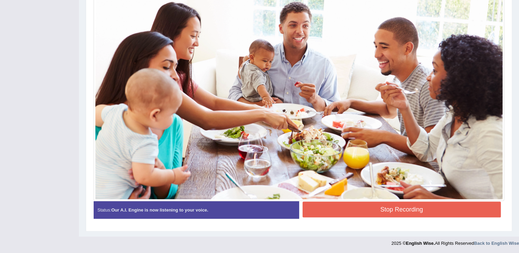
click at [330, 208] on button "Stop Recording" at bounding box center [402, 210] width 199 height 16
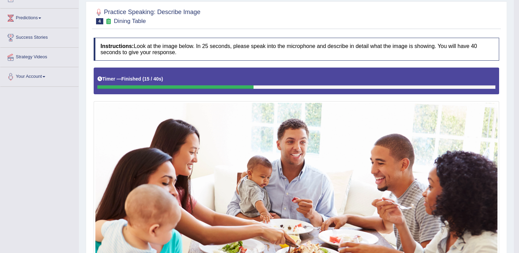
scroll to position [28, 0]
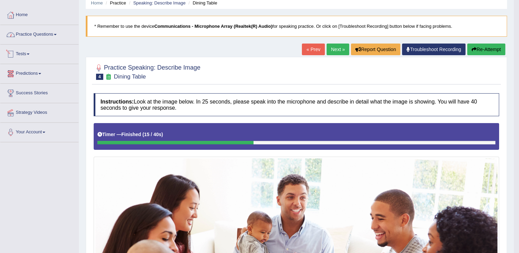
click at [48, 35] on link "Practice Questions" at bounding box center [39, 33] width 78 height 17
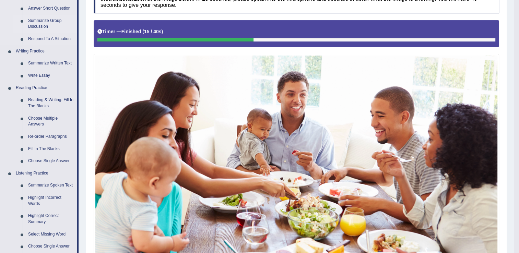
scroll to position [166, 0]
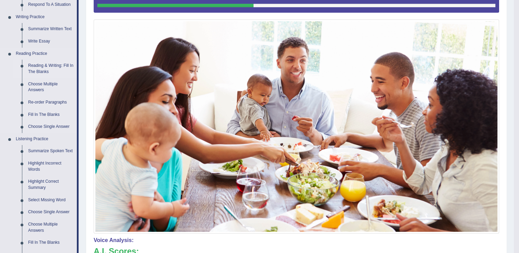
click at [45, 68] on link "Reading & Writing: Fill In The Blanks" at bounding box center [51, 69] width 52 height 18
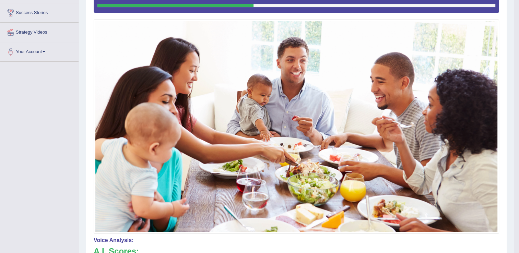
scroll to position [196, 0]
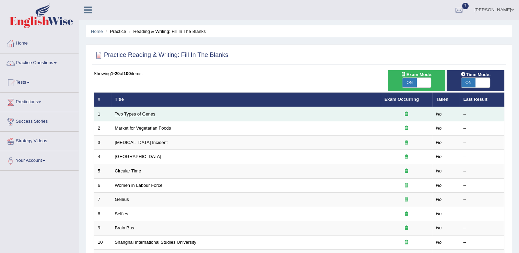
click at [143, 115] on link "Two Types of Genes" at bounding box center [135, 114] width 40 height 5
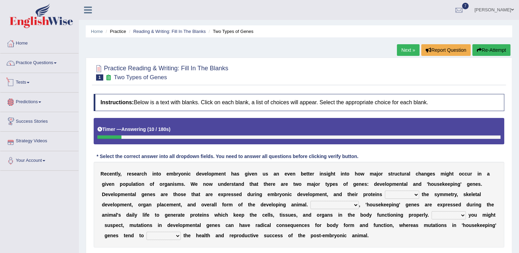
click at [53, 63] on link "Practice Questions" at bounding box center [39, 62] width 78 height 17
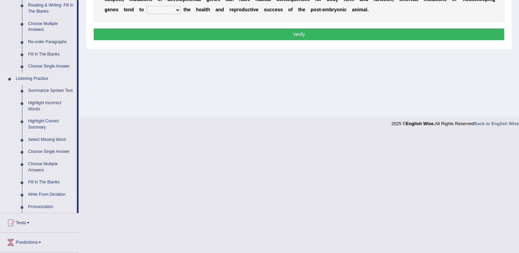
scroll to position [215, 0]
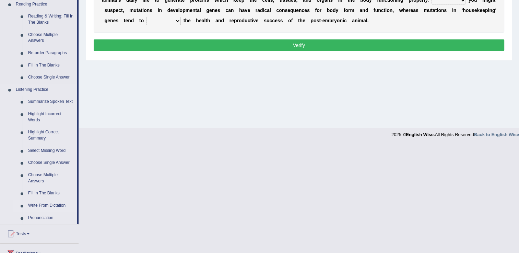
click at [35, 206] on link "Write From Dictation" at bounding box center [51, 206] width 52 height 12
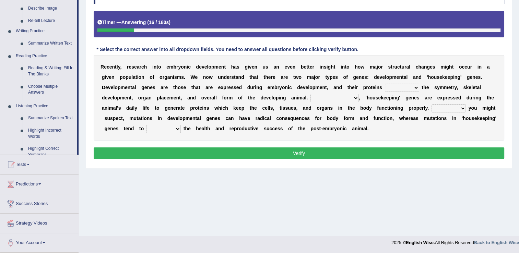
scroll to position [107, 0]
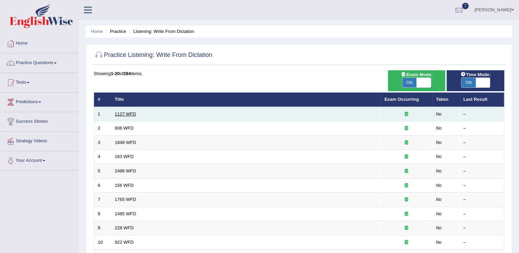
click at [125, 115] on link "1127 WFD" at bounding box center [125, 114] width 21 height 5
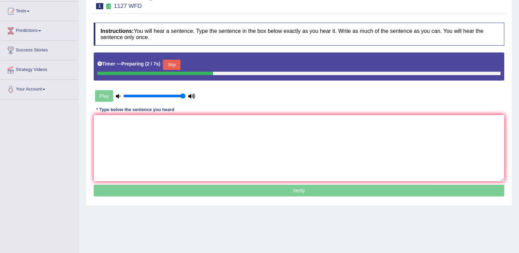
scroll to position [34, 0]
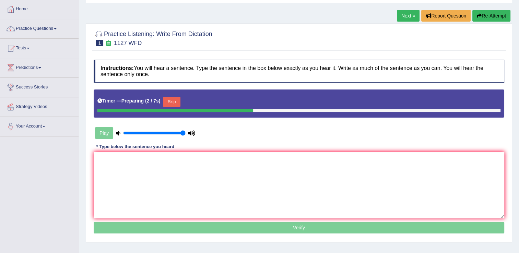
click at [168, 100] on button "Skip" at bounding box center [171, 102] width 17 height 10
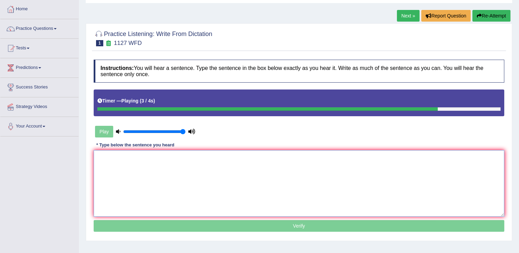
click at [137, 165] on textarea at bounding box center [299, 183] width 411 height 67
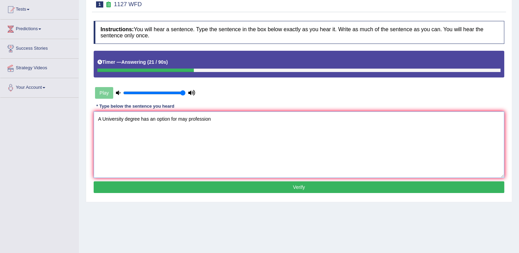
scroll to position [103, 0]
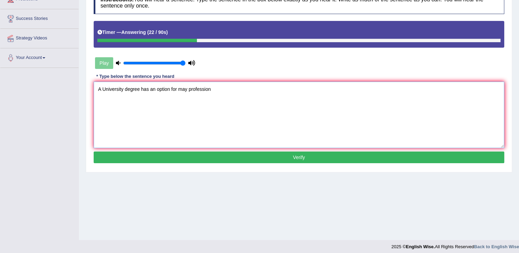
type textarea "A University degree has an option for may profession"
click at [230, 160] on button "Verify" at bounding box center [299, 158] width 411 height 12
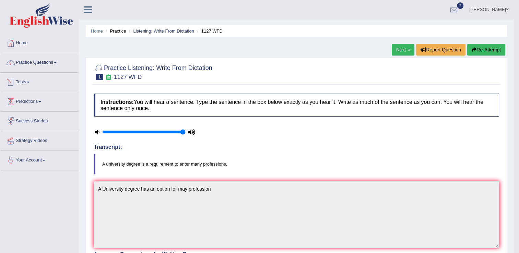
scroll to position [0, 0]
click at [57, 65] on link "Practice Questions" at bounding box center [39, 62] width 78 height 17
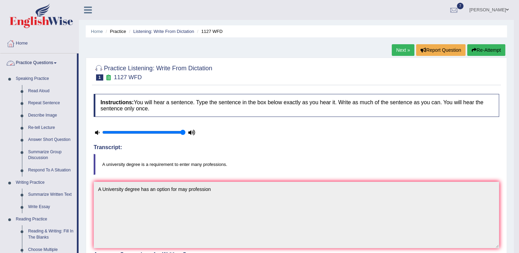
click at [56, 61] on link "Practice Questions" at bounding box center [38, 62] width 77 height 17
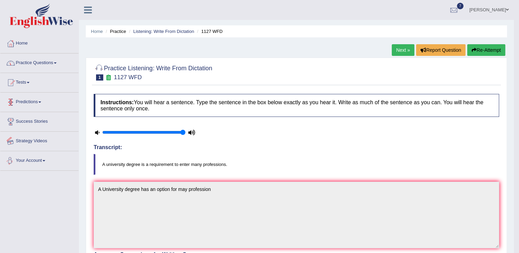
click at [36, 103] on link "Predictions" at bounding box center [39, 101] width 78 height 17
click at [32, 83] on link "Tests" at bounding box center [39, 81] width 78 height 17
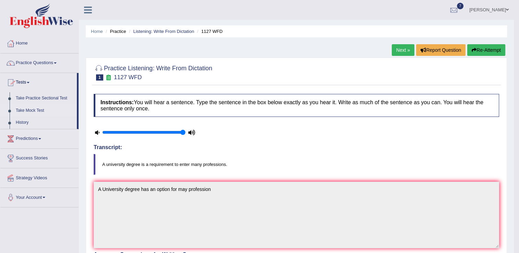
click at [41, 112] on link "Take Mock Test" at bounding box center [45, 111] width 64 height 12
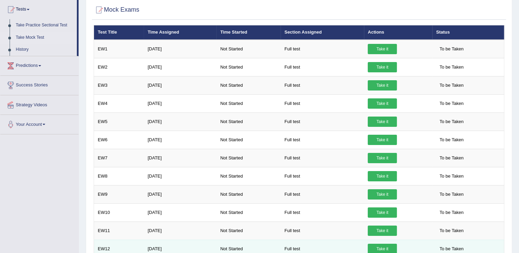
scroll to position [48, 0]
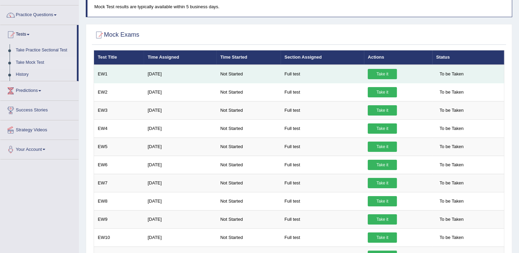
click at [384, 76] on link "Take it" at bounding box center [382, 74] width 29 height 10
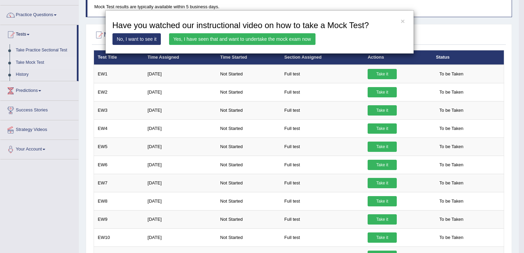
click at [152, 40] on link "No, I want to see it" at bounding box center [137, 39] width 49 height 12
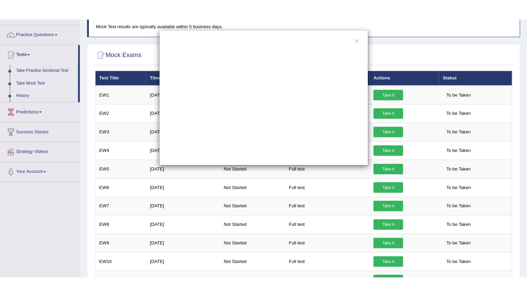
scroll to position [0, 0]
